Goal: Task Accomplishment & Management: Complete application form

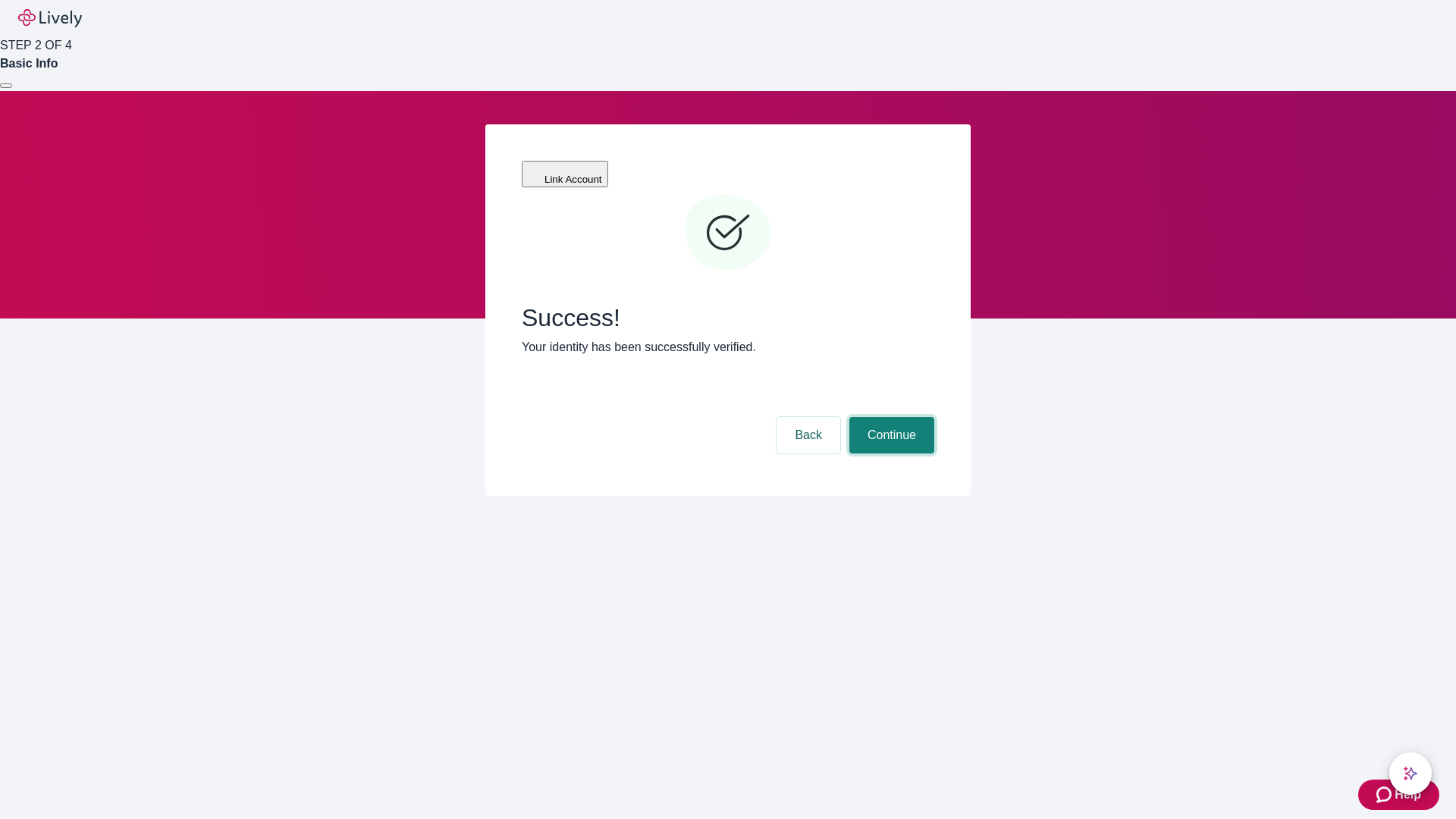
click at [889, 417] on button "Continue" at bounding box center [891, 435] width 85 height 36
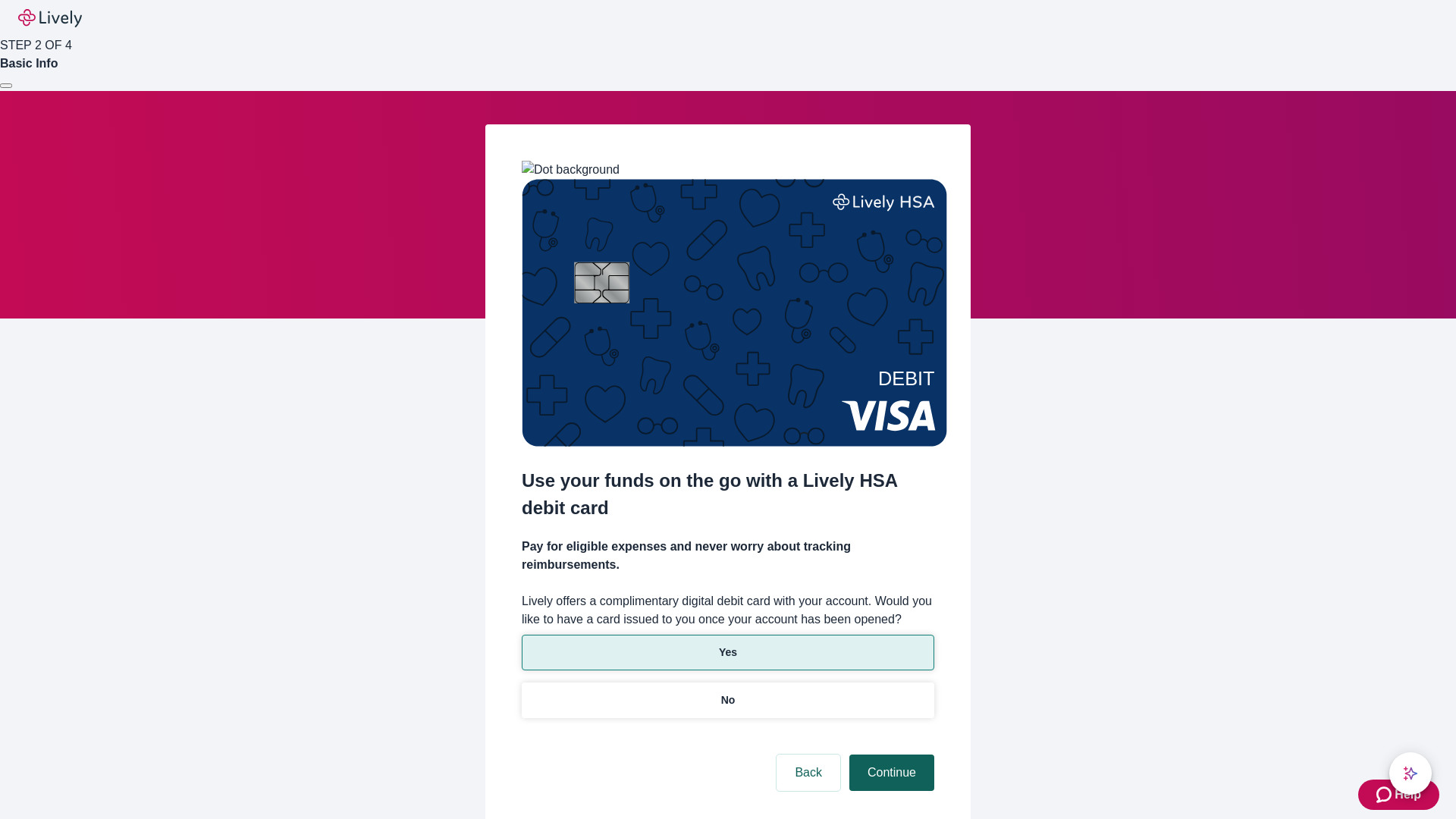
click at [728, 692] on p "No" at bounding box center [728, 700] width 15 height 16
click at [889, 754] on button "Continue" at bounding box center [891, 773] width 85 height 36
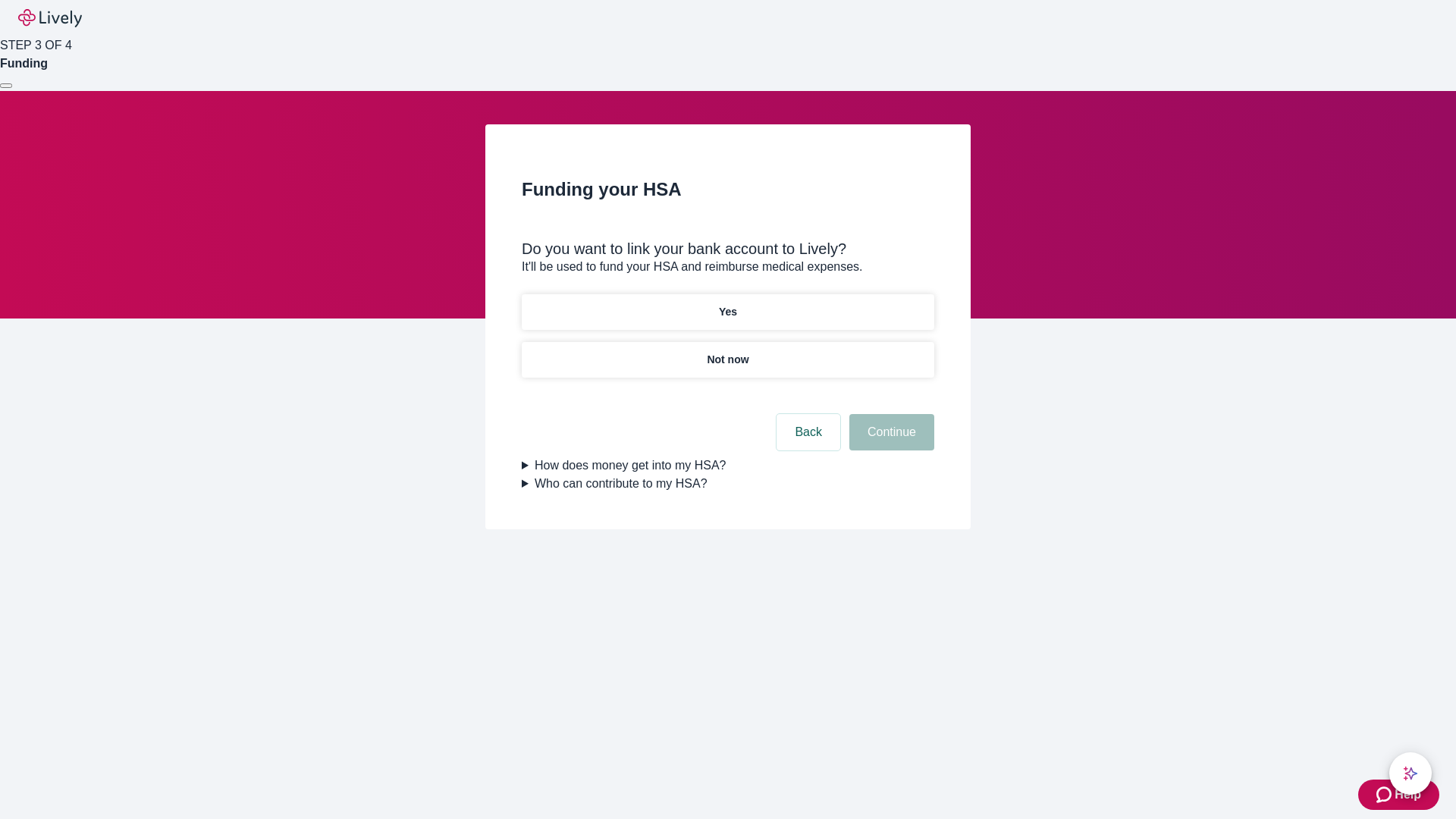
click at [728, 304] on p "Yes" at bounding box center [728, 312] width 18 height 16
click at [889, 414] on button "Continue" at bounding box center [891, 432] width 85 height 36
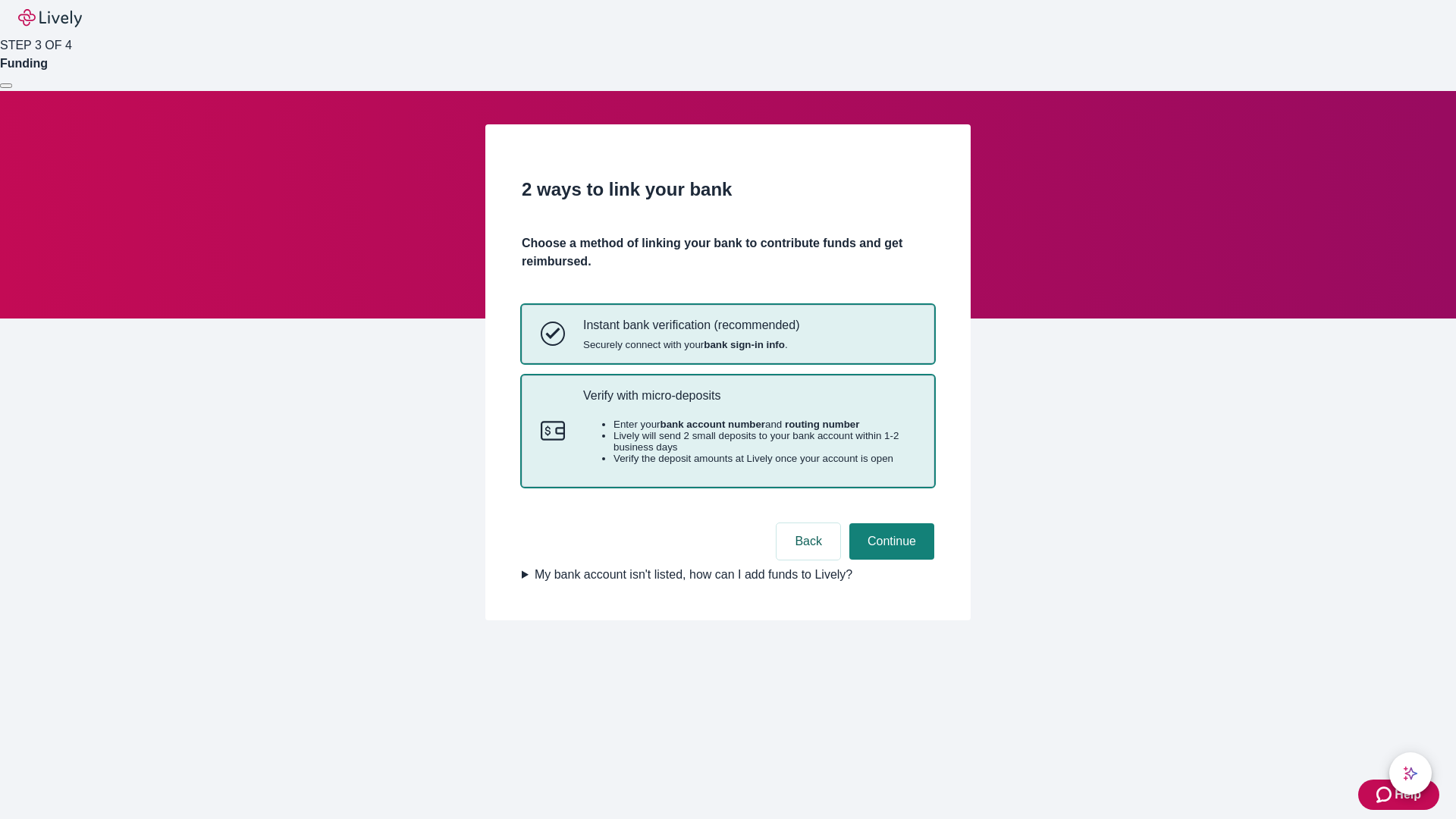
click at [748, 403] on p "Verify with micro-deposits" at bounding box center [748, 395] width 332 height 15
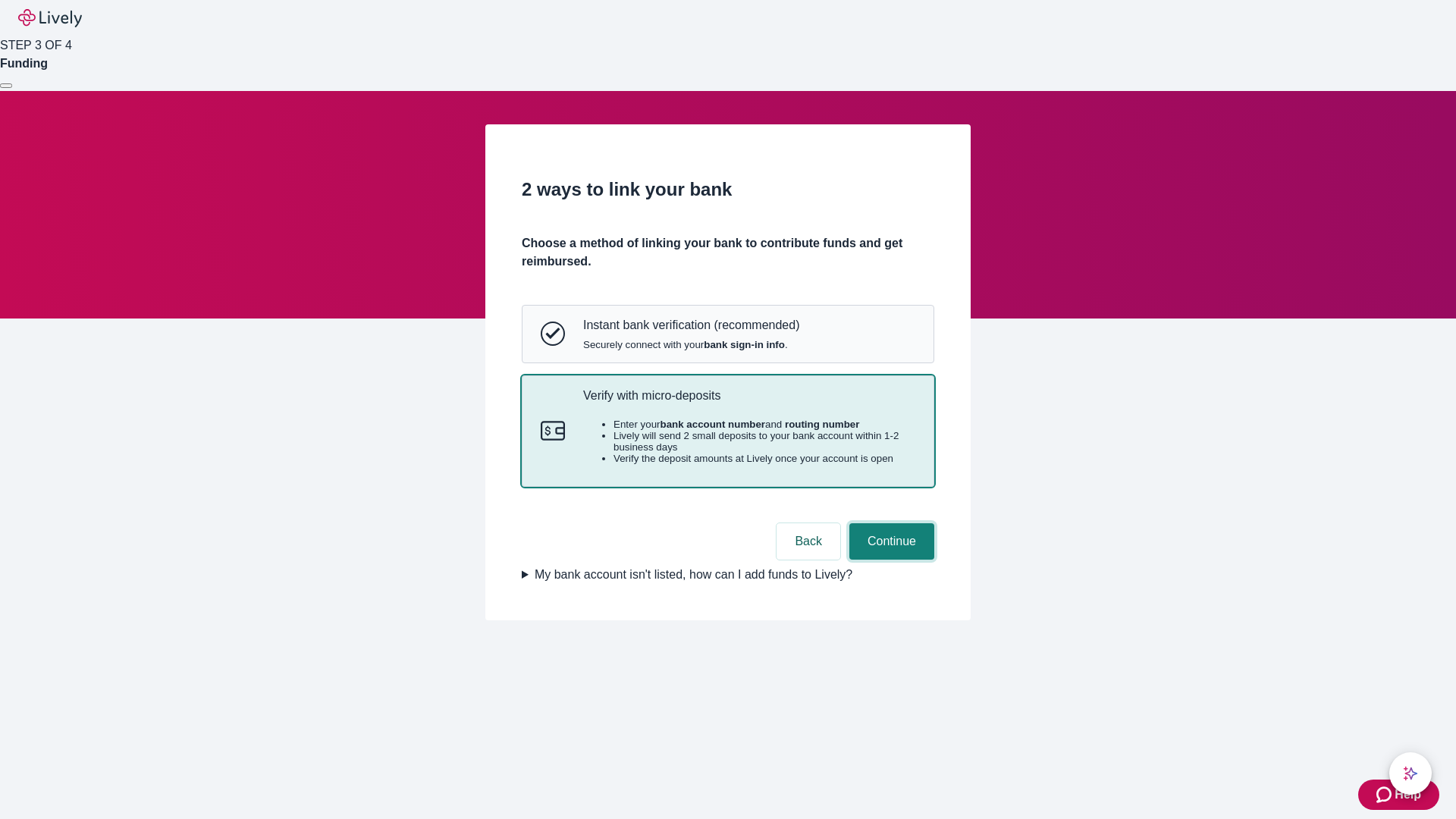
click at [889, 559] on button "Continue" at bounding box center [891, 541] width 85 height 36
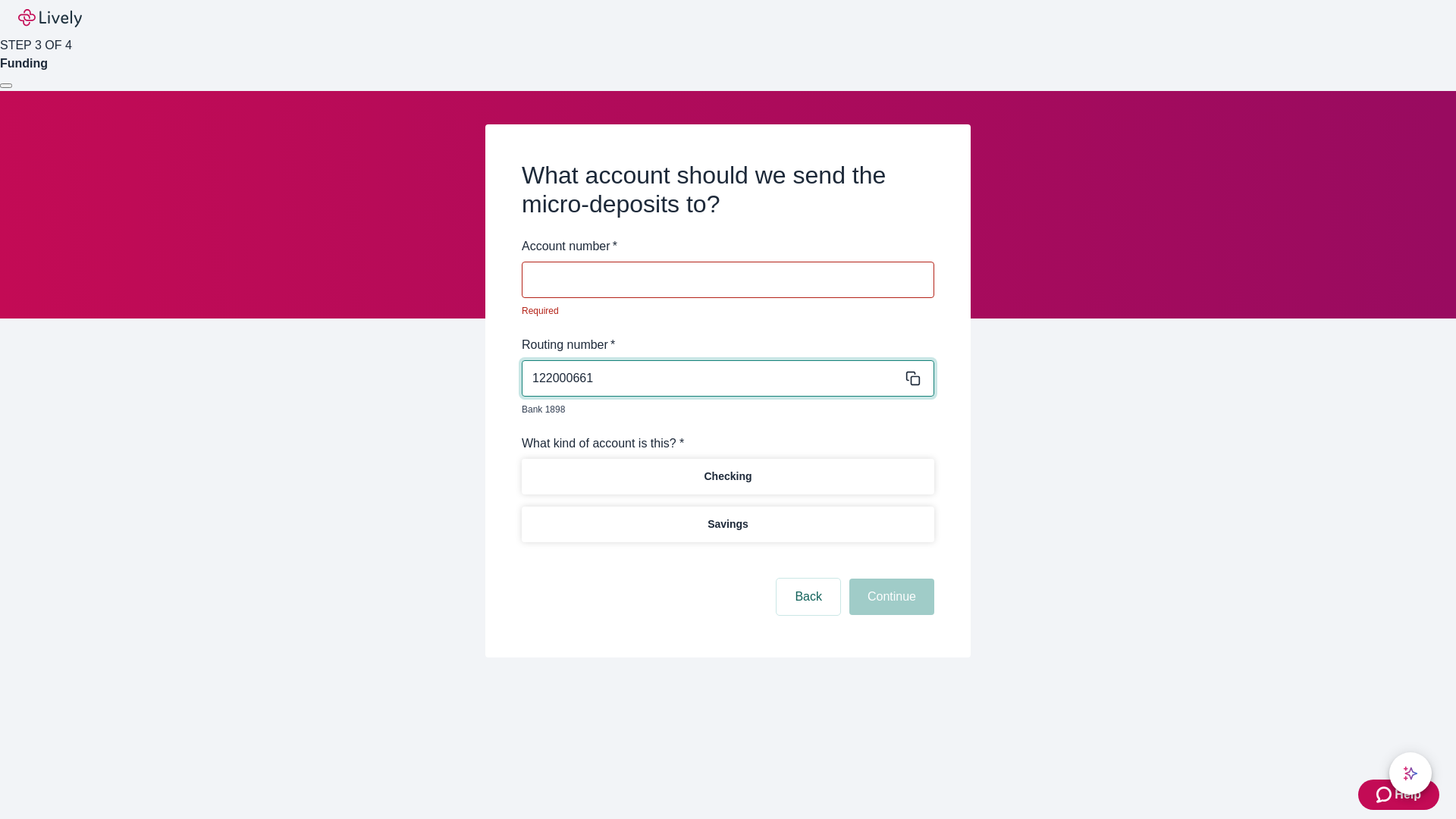
type input "122000661"
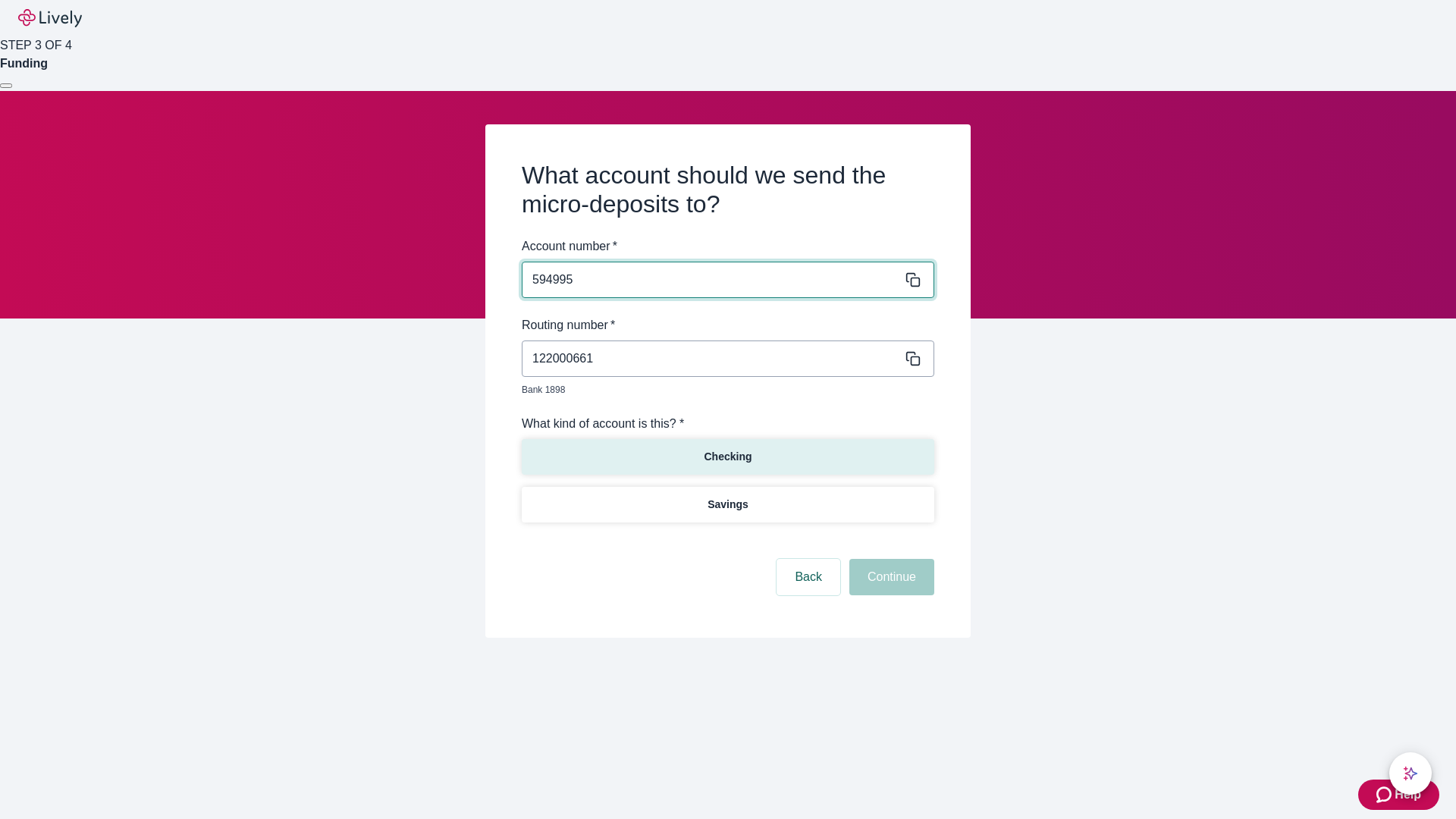
type input "594995"
click at [728, 449] on p "Checking" at bounding box center [728, 457] width 48 height 16
